Goal: Find specific page/section: Find specific page/section

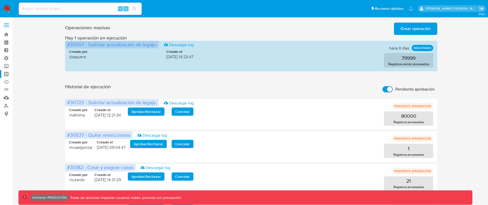
click at [392, 90] on input "Pendiente aprobación" at bounding box center [388, 89] width 10 height 6
checkbox input "false"
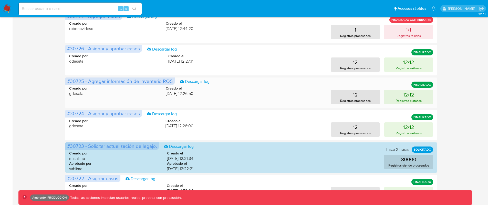
scroll to position [254, 0]
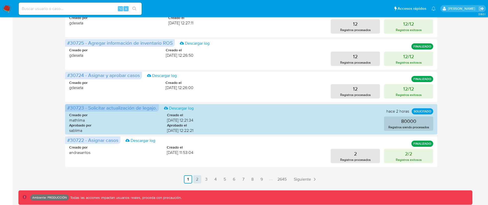
click at [196, 181] on link "2" at bounding box center [197, 179] width 8 height 8
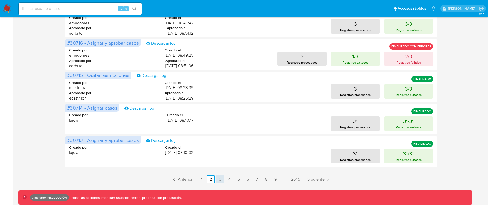
click at [218, 180] on link "3" at bounding box center [220, 179] width 8 height 8
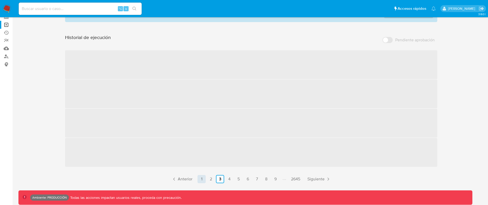
click at [204, 180] on link "1" at bounding box center [202, 179] width 8 height 8
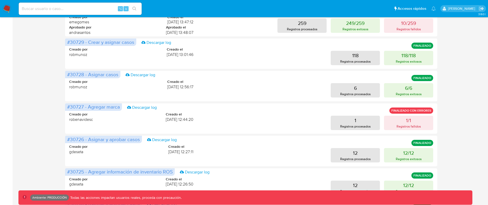
scroll to position [254, 0]
